Goal: Task Accomplishment & Management: Use online tool/utility

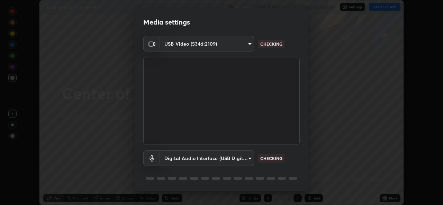
scroll to position [22, 0]
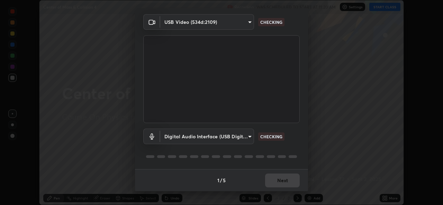
click at [286, 184] on div "1 / 5 Next" at bounding box center [221, 180] width 173 height 22
click at [282, 185] on button "Next" at bounding box center [282, 181] width 35 height 14
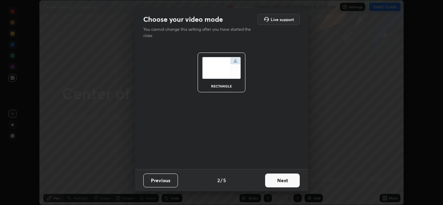
scroll to position [0, 0]
click at [281, 186] on button "Next" at bounding box center [282, 181] width 35 height 14
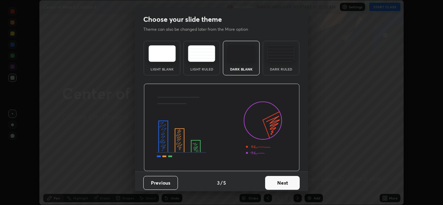
click at [280, 182] on button "Next" at bounding box center [282, 183] width 35 height 14
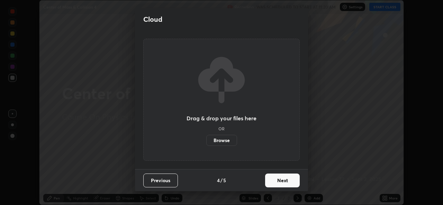
click at [285, 183] on button "Next" at bounding box center [282, 181] width 35 height 14
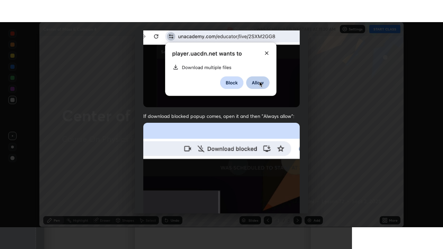
scroll to position [163, 0]
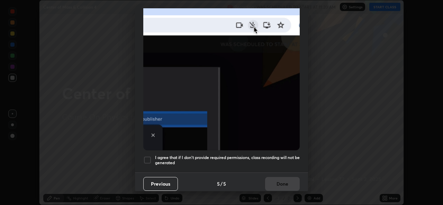
click at [169, 158] on h5 "I agree that if I don't provide required permissions, class recording will not …" at bounding box center [227, 160] width 145 height 11
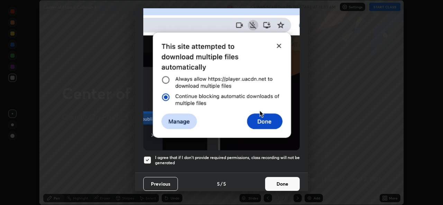
click at [281, 180] on button "Done" at bounding box center [282, 184] width 35 height 14
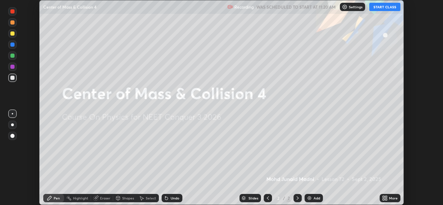
click at [388, 197] on div "More" at bounding box center [389, 198] width 21 height 8
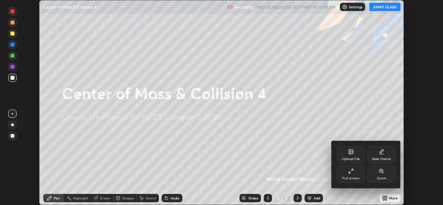
click at [353, 175] on div "Full screen" at bounding box center [351, 174] width 28 height 17
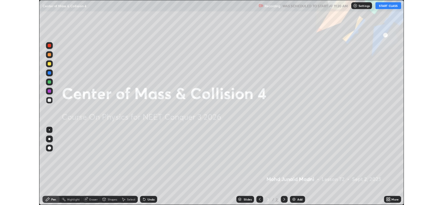
scroll to position [249, 443]
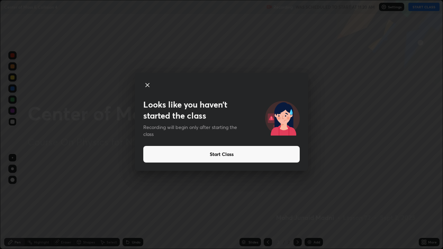
click at [243, 155] on button "Start Class" at bounding box center [221, 154] width 156 height 17
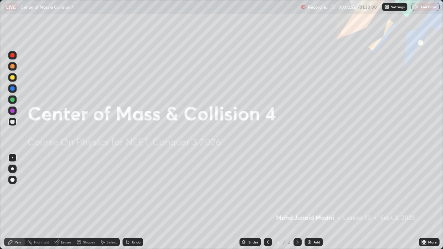
click at [308, 205] on img at bounding box center [309, 242] width 6 height 6
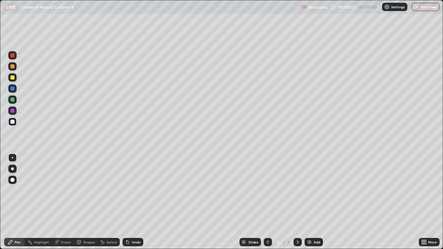
click at [424, 205] on icon at bounding box center [424, 242] width 6 height 6
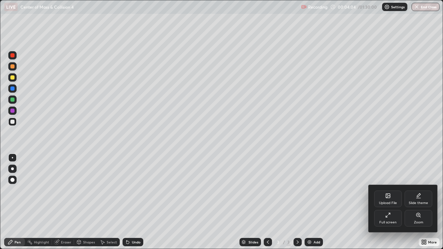
click at [386, 204] on div "Upload File" at bounding box center [388, 202] width 18 height 3
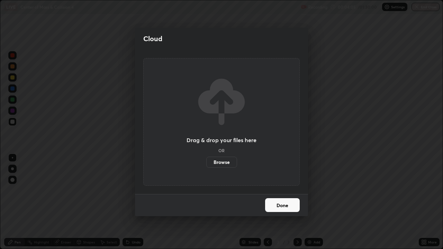
click at [229, 160] on label "Browse" at bounding box center [221, 162] width 31 height 11
click at [206, 160] on input "Browse" at bounding box center [206, 162] width 0 height 11
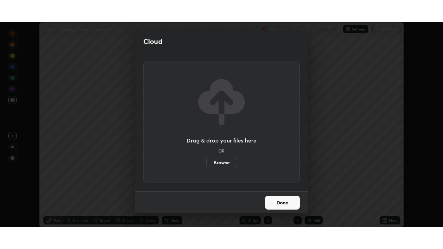
scroll to position [34378, 34140]
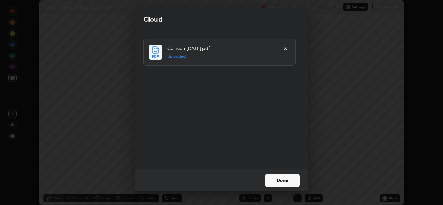
click at [277, 181] on button "Done" at bounding box center [282, 181] width 35 height 14
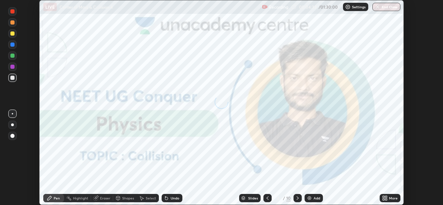
click at [384, 197] on icon at bounding box center [383, 197] width 2 height 2
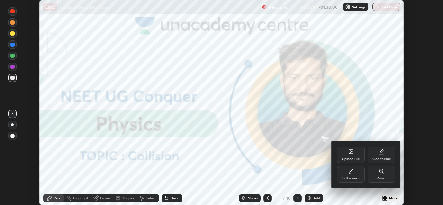
click at [352, 153] on icon at bounding box center [351, 152] width 4 height 4
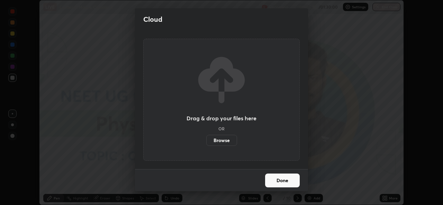
click at [228, 144] on label "Browse" at bounding box center [221, 140] width 31 height 11
click at [206, 144] on input "Browse" at bounding box center [206, 140] width 0 height 11
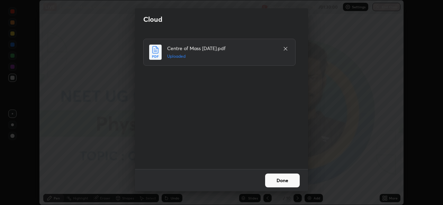
click at [276, 181] on button "Done" at bounding box center [282, 181] width 35 height 14
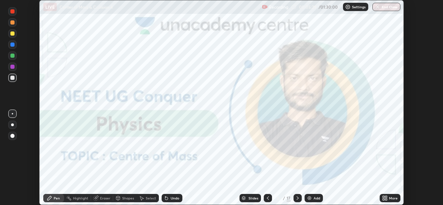
click at [380, 196] on div "More" at bounding box center [389, 198] width 21 height 8
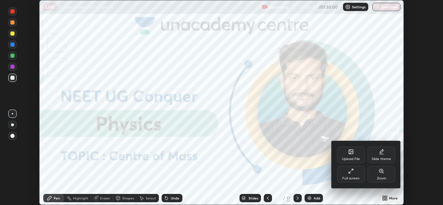
click at [347, 174] on div "Full screen" at bounding box center [351, 174] width 28 height 17
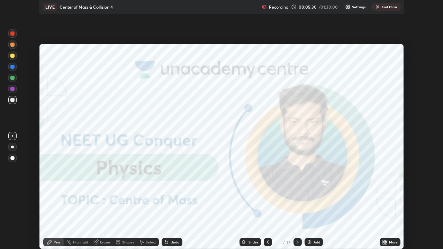
scroll to position [249, 443]
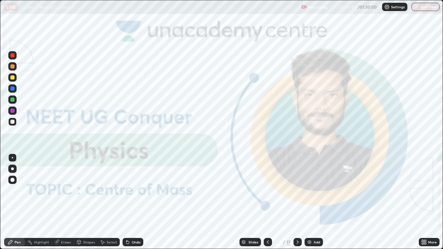
click at [311, 205] on img at bounding box center [309, 242] width 6 height 6
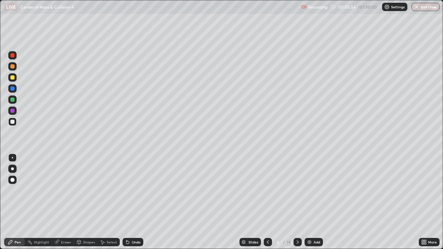
click at [12, 169] on div at bounding box center [12, 168] width 3 height 3
click at [11, 111] on div at bounding box center [12, 111] width 4 height 4
click at [12, 122] on div at bounding box center [12, 122] width 4 height 4
click at [12, 110] on div at bounding box center [12, 111] width 4 height 4
click at [12, 77] on div at bounding box center [12, 77] width 4 height 4
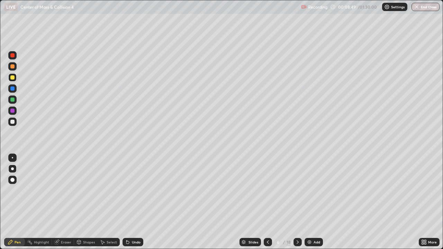
click at [11, 110] on div at bounding box center [12, 111] width 4 height 4
click at [13, 77] on div at bounding box center [12, 77] width 4 height 4
click at [11, 122] on div at bounding box center [12, 122] width 4 height 4
click at [12, 121] on div at bounding box center [12, 122] width 4 height 4
click at [12, 79] on div at bounding box center [12, 77] width 4 height 4
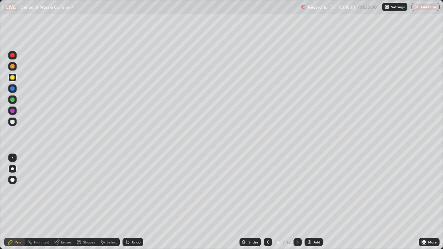
click at [12, 121] on div at bounding box center [12, 122] width 4 height 4
click at [64, 205] on div "Eraser" at bounding box center [63, 242] width 22 height 8
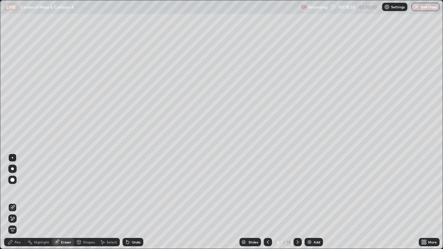
click at [18, 205] on div "Pen" at bounding box center [18, 241] width 6 height 3
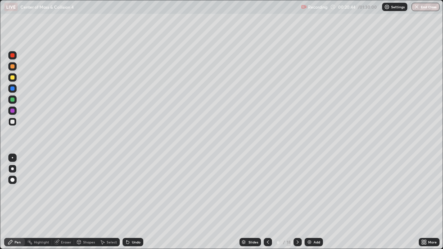
click at [64, 205] on div "Eraser" at bounding box center [66, 241] width 10 height 3
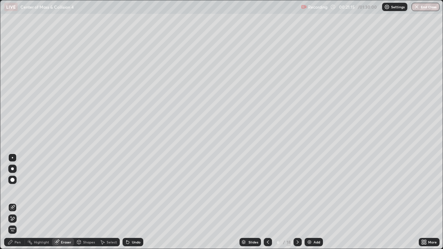
click at [14, 205] on div "Pen" at bounding box center [14, 242] width 21 height 8
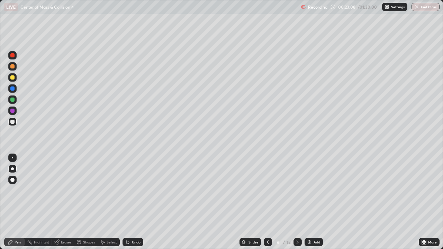
click at [12, 99] on div at bounding box center [12, 100] width 4 height 4
click at [253, 205] on div "Slides" at bounding box center [253, 241] width 10 height 3
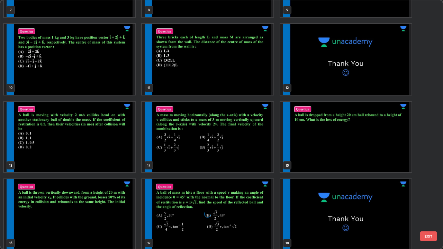
scroll to position [218, 0]
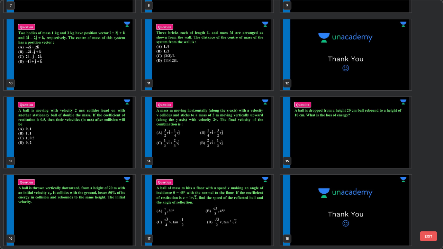
click at [256, 205] on img "grid" at bounding box center [207, 210] width 131 height 71
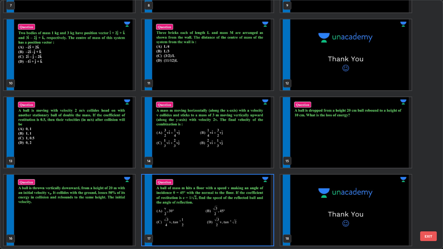
click at [257, 205] on img "grid" at bounding box center [207, 210] width 131 height 71
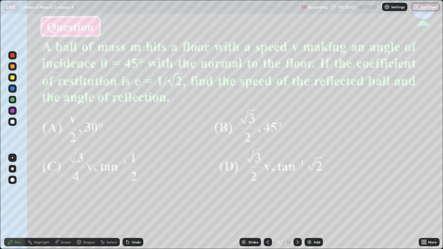
click at [10, 123] on div at bounding box center [12, 122] width 4 height 4
click at [308, 205] on img at bounding box center [309, 242] width 6 height 6
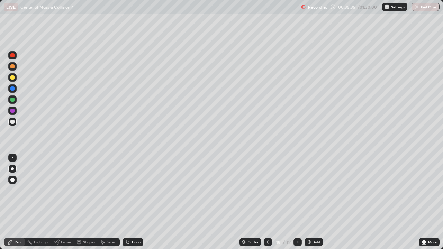
click at [12, 121] on div at bounding box center [12, 122] width 4 height 4
click at [14, 111] on div at bounding box center [12, 111] width 4 height 4
click at [12, 121] on div at bounding box center [12, 122] width 4 height 4
click at [12, 89] on div at bounding box center [12, 88] width 4 height 4
click at [12, 77] on div at bounding box center [12, 77] width 4 height 4
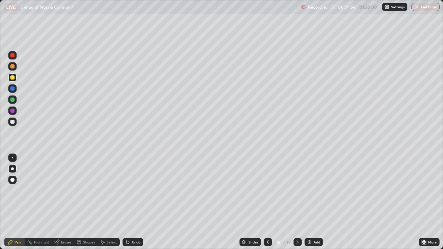
click at [13, 56] on div at bounding box center [12, 55] width 4 height 4
click at [12, 111] on div at bounding box center [12, 111] width 4 height 4
click at [12, 122] on div at bounding box center [12, 122] width 4 height 4
click at [310, 205] on img at bounding box center [309, 242] width 6 height 6
click at [248, 205] on div "Slides" at bounding box center [253, 241] width 10 height 3
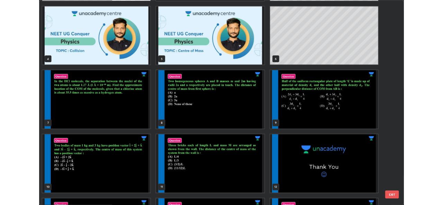
scroll to position [64, 0]
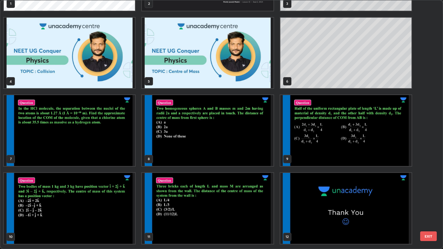
click at [121, 155] on img "grid" at bounding box center [69, 130] width 131 height 71
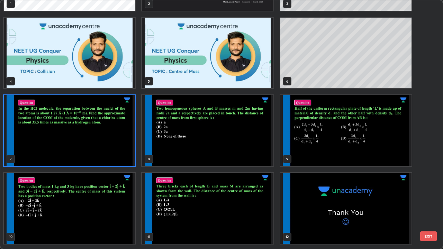
click at [129, 165] on img "grid" at bounding box center [69, 130] width 131 height 71
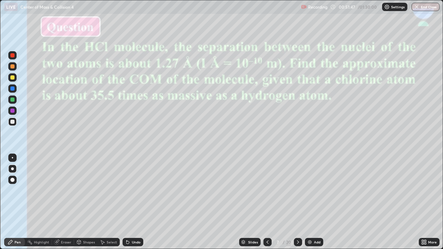
click at [19, 205] on div "Erase all" at bounding box center [12, 124] width 17 height 221
click at [308, 205] on img at bounding box center [310, 242] width 6 height 6
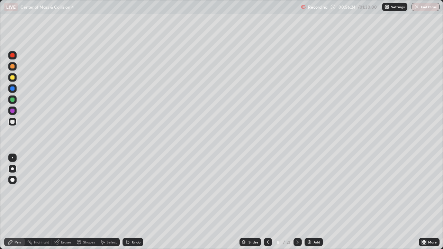
click at [15, 110] on div at bounding box center [12, 111] width 8 height 8
click at [308, 205] on img at bounding box center [309, 242] width 6 height 6
click at [11, 102] on div at bounding box center [12, 99] width 8 height 8
click at [12, 120] on div at bounding box center [12, 122] width 4 height 4
click at [297, 205] on icon at bounding box center [298, 242] width 6 height 6
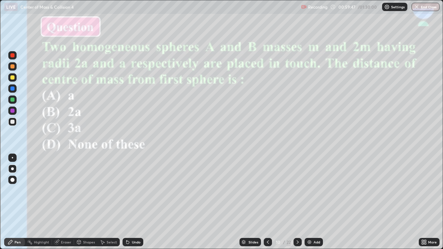
click at [297, 205] on icon at bounding box center [298, 242] width 6 height 6
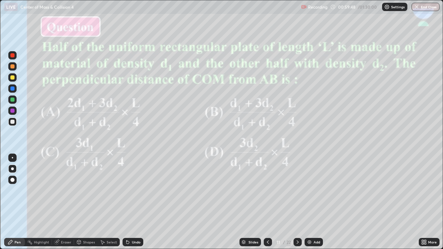
click at [267, 205] on icon at bounding box center [268, 242] width 6 height 6
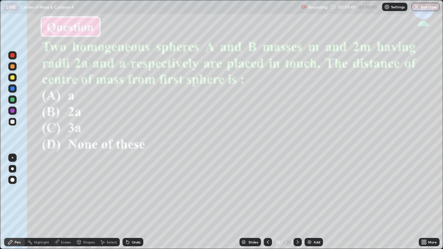
click at [267, 205] on icon at bounding box center [268, 241] width 2 height 3
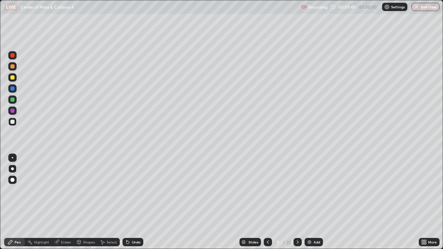
click at [267, 205] on icon at bounding box center [268, 242] width 6 height 6
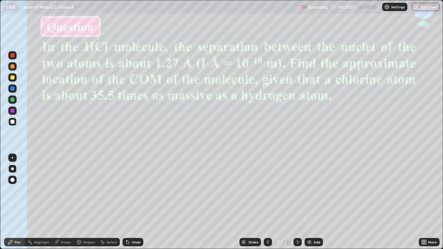
click at [267, 205] on icon at bounding box center [268, 242] width 6 height 6
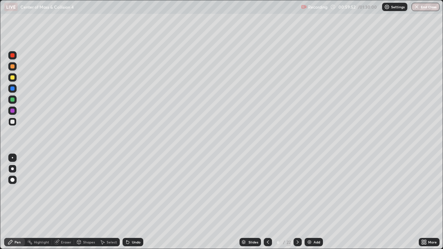
click at [296, 205] on icon at bounding box center [298, 242] width 6 height 6
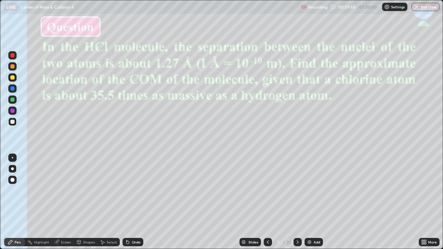
click at [11, 111] on div at bounding box center [12, 111] width 4 height 4
click at [297, 205] on icon at bounding box center [298, 242] width 6 height 6
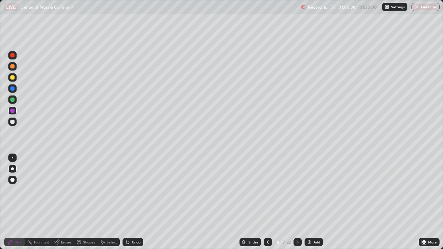
click at [296, 205] on icon at bounding box center [298, 242] width 6 height 6
click at [297, 205] on icon at bounding box center [297, 241] width 2 height 3
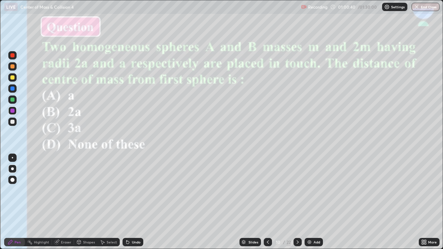
click at [267, 205] on icon at bounding box center [268, 242] width 6 height 6
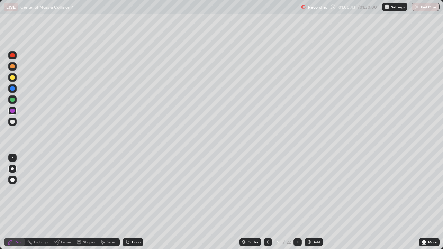
click at [12, 121] on div at bounding box center [12, 122] width 4 height 4
click at [12, 109] on div at bounding box center [12, 111] width 4 height 4
click at [12, 99] on div at bounding box center [12, 100] width 4 height 4
click at [63, 205] on div "Eraser" at bounding box center [66, 241] width 10 height 3
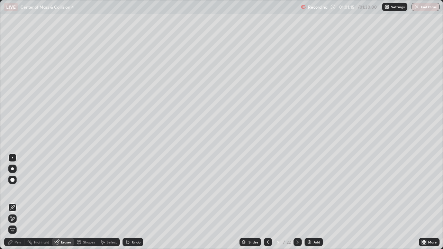
click at [17, 205] on div "Pen" at bounding box center [14, 242] width 21 height 8
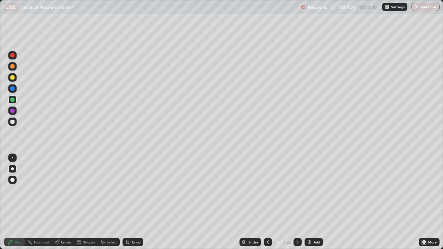
click at [309, 205] on div "Add" at bounding box center [313, 242] width 18 height 8
click at [12, 122] on div at bounding box center [12, 122] width 4 height 4
click at [12, 87] on div at bounding box center [12, 88] width 4 height 4
click at [13, 57] on div at bounding box center [12, 55] width 8 height 8
click at [12, 110] on div at bounding box center [12, 111] width 4 height 4
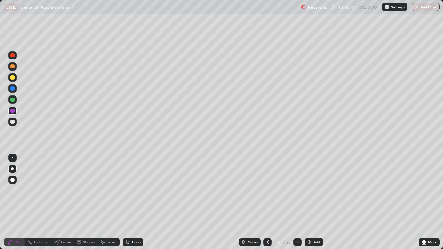
click at [64, 205] on div "Eraser" at bounding box center [66, 241] width 10 height 3
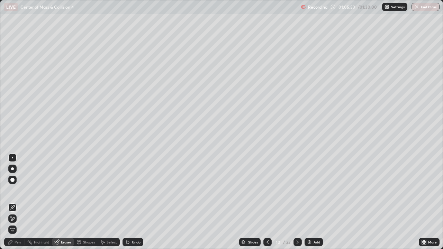
click at [19, 205] on div "Pen" at bounding box center [18, 241] width 6 height 3
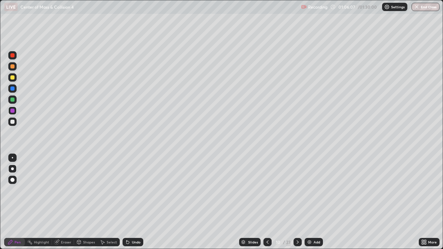
click at [13, 122] on div at bounding box center [12, 122] width 4 height 4
click at [42, 205] on div "Highlight" at bounding box center [38, 242] width 27 height 8
click at [63, 205] on div "Eraser" at bounding box center [63, 242] width 22 height 8
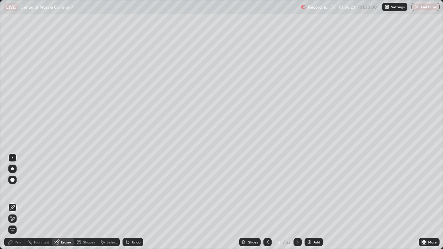
click at [17, 205] on div "Pen" at bounding box center [18, 241] width 6 height 3
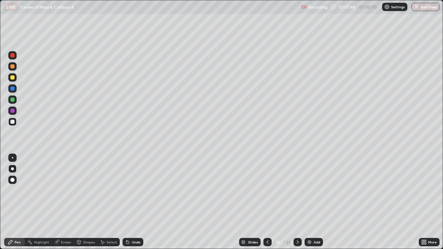
click at [12, 99] on div at bounding box center [12, 100] width 4 height 4
click at [0, 174] on div "Setting up your live class" at bounding box center [221, 124] width 443 height 249
click at [12, 87] on div at bounding box center [12, 88] width 4 height 4
click at [64, 205] on div "Eraser" at bounding box center [66, 241] width 10 height 3
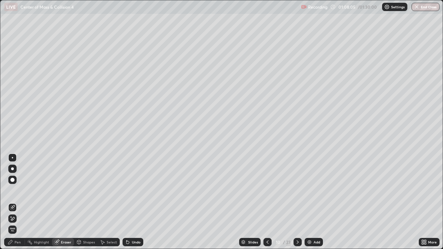
click at [18, 205] on div "Pen" at bounding box center [18, 241] width 6 height 3
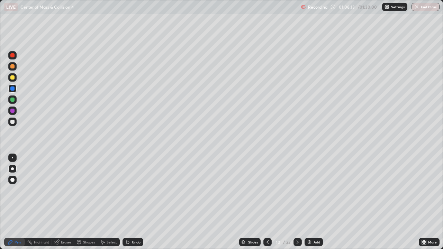
click at [60, 205] on div "Eraser" at bounding box center [63, 242] width 22 height 8
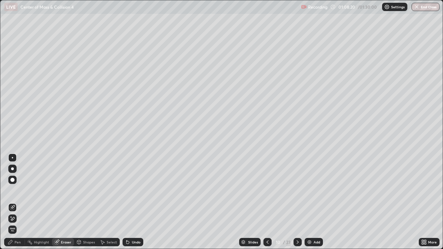
click at [14, 205] on div "Pen" at bounding box center [14, 242] width 21 height 8
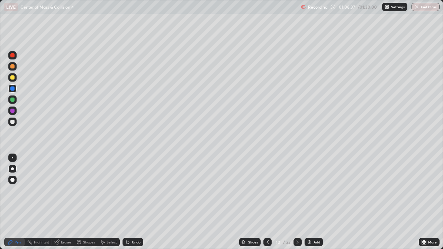
click at [63, 205] on div "Eraser" at bounding box center [66, 241] width 10 height 3
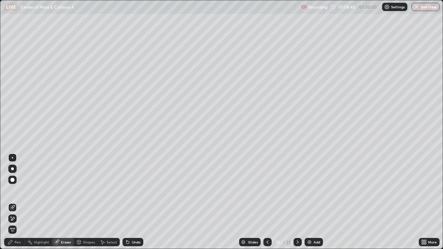
click at [18, 205] on div "Pen" at bounding box center [18, 241] width 6 height 3
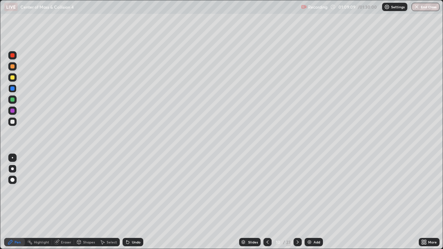
click at [12, 121] on div at bounding box center [12, 122] width 4 height 4
click at [13, 55] on div at bounding box center [12, 55] width 4 height 4
click at [308, 205] on img at bounding box center [309, 242] width 6 height 6
click at [197, 205] on div "Slides 11 / 24 Add" at bounding box center [280, 242] width 275 height 14
click at [12, 122] on div at bounding box center [12, 122] width 4 height 4
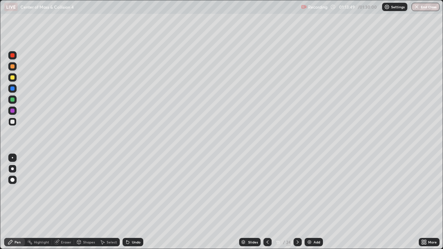
click at [12, 110] on div at bounding box center [12, 111] width 4 height 4
click at [159, 205] on div "Slides 11 / 24 Add" at bounding box center [280, 242] width 275 height 14
click at [12, 99] on div at bounding box center [12, 100] width 4 height 4
click at [310, 205] on img at bounding box center [309, 242] width 6 height 6
click at [11, 122] on div at bounding box center [12, 122] width 4 height 4
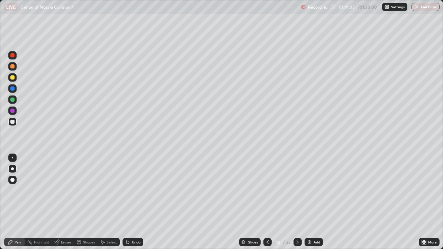
click at [13, 112] on div at bounding box center [12, 111] width 4 height 4
click at [12, 57] on div at bounding box center [12, 55] width 4 height 4
click at [12, 122] on div at bounding box center [12, 122] width 4 height 4
click at [11, 99] on div at bounding box center [12, 100] width 4 height 4
click at [424, 9] on button "End Class" at bounding box center [425, 7] width 27 height 8
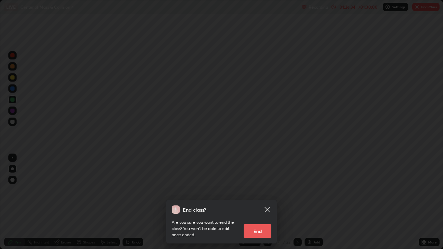
click at [260, 205] on button "End" at bounding box center [257, 231] width 28 height 14
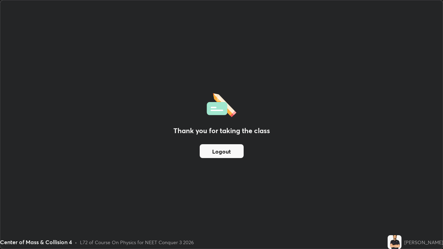
click at [216, 156] on button "Logout" at bounding box center [222, 151] width 44 height 14
click at [214, 153] on button "Logout" at bounding box center [222, 151] width 44 height 14
click at [213, 152] on button "Logout" at bounding box center [222, 151] width 44 height 14
click at [213, 151] on button "Logout" at bounding box center [222, 151] width 44 height 14
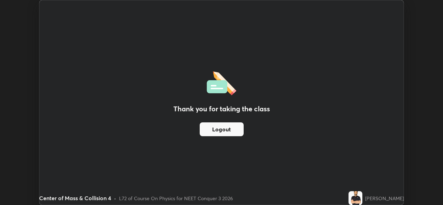
scroll to position [34378, 34140]
